Goal: Find specific page/section: Find specific page/section

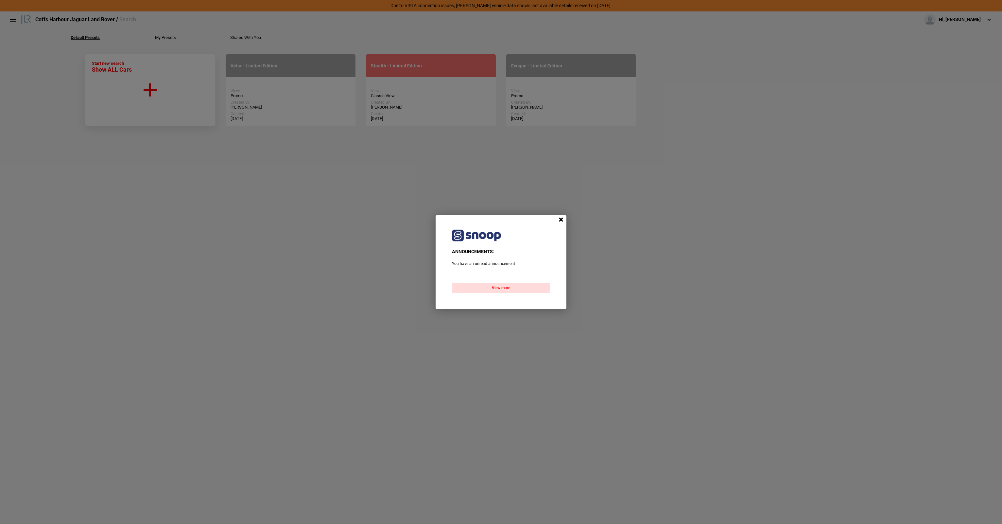
click at [504, 282] on div "ANNOUNCEMENTS: You have an unread announcement" at bounding box center [501, 254] width 131 height 57
click at [560, 222] on span at bounding box center [561, 220] width 10 height 10
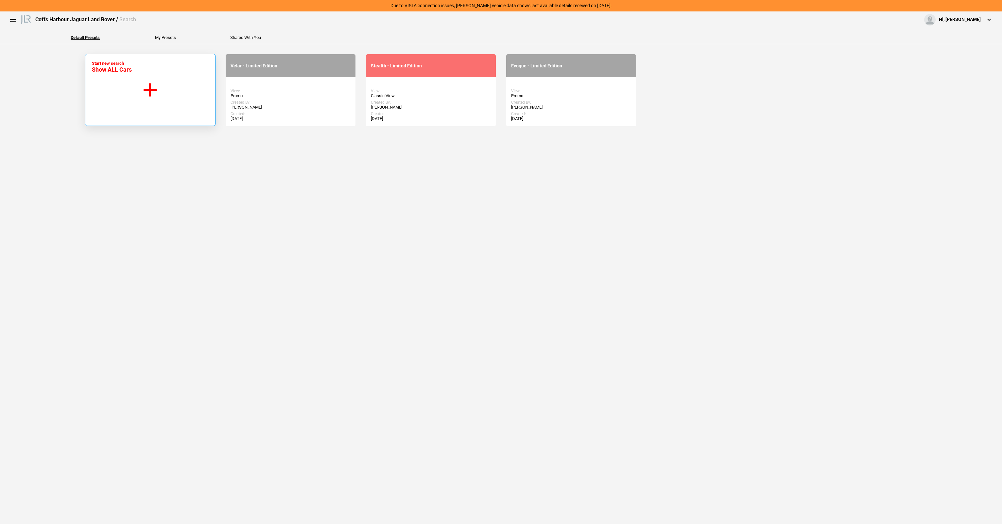
click at [178, 77] on button "Start new search Show ALL Cars" at bounding box center [150, 90] width 131 height 72
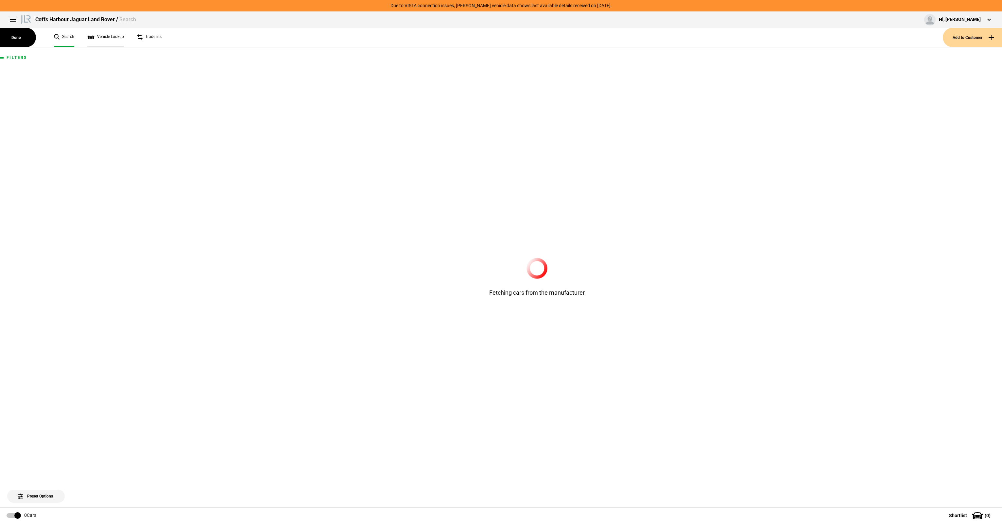
click at [107, 34] on link "Vehicle Lookup" at bounding box center [105, 37] width 37 height 19
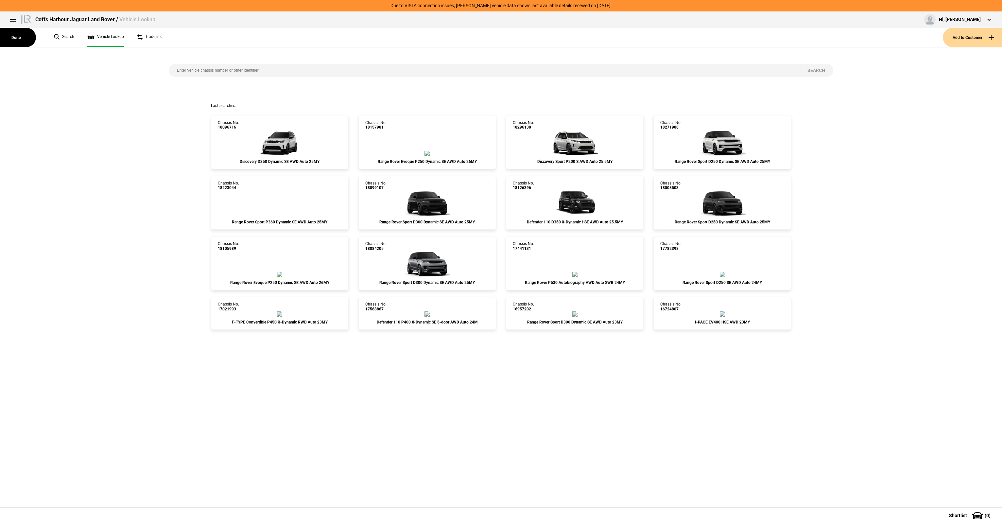
click at [216, 67] on input "search" at bounding box center [484, 70] width 631 height 13
paste input "SALYA2AX9LA288129"
type input "SALYA2AX9LA288129"
click at [822, 71] on button "Search" at bounding box center [817, 70] width 34 height 13
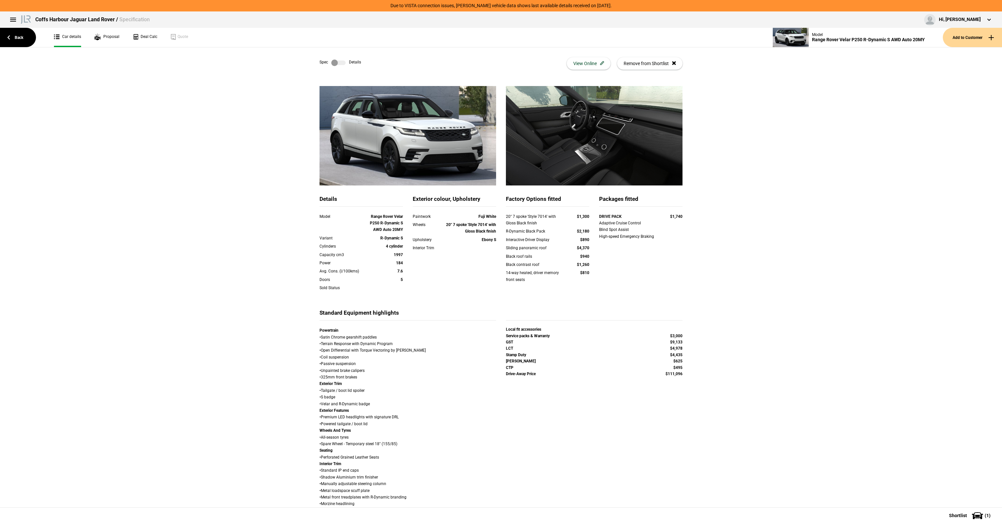
click at [342, 65] on label at bounding box center [338, 63] width 14 height 7
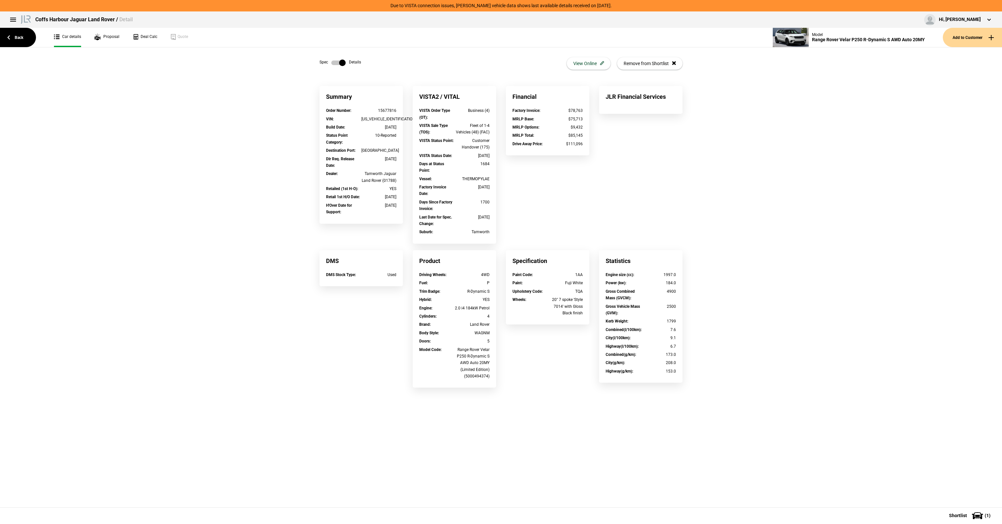
click at [341, 65] on label at bounding box center [338, 63] width 14 height 7
